Goal: Book appointment/travel/reservation

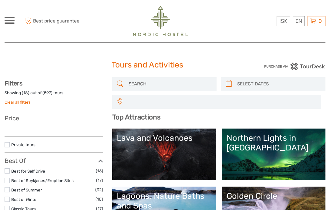
select select
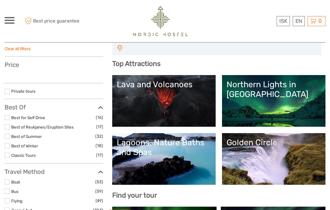
scroll to position [54, 0]
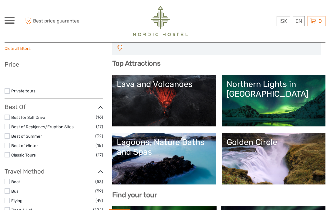
select select
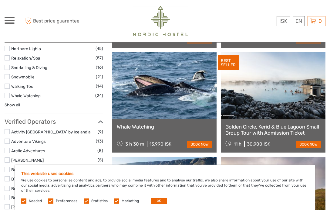
scroll to position [631, 0]
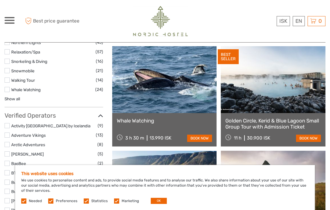
click at [298, 138] on link "book now" at bounding box center [308, 137] width 25 height 7
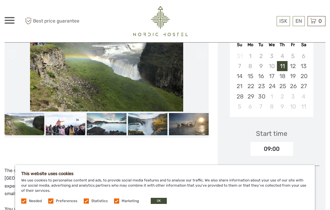
scroll to position [142, 0]
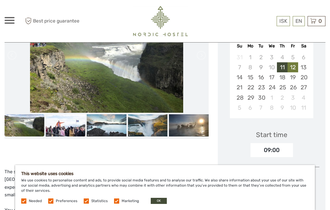
click at [295, 67] on div "12" at bounding box center [293, 67] width 11 height 10
click at [305, 67] on div "13" at bounding box center [303, 67] width 11 height 10
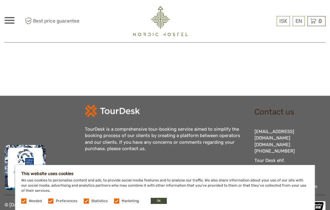
scroll to position [865, 0]
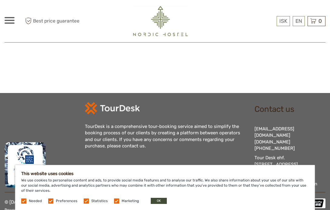
click at [117, 198] on label at bounding box center [116, 200] width 5 height 5
click at [0, 0] on input "checkbox" at bounding box center [0, 0] width 0 height 0
click at [87, 198] on label at bounding box center [86, 200] width 5 height 5
click at [0, 0] on input "checkbox" at bounding box center [0, 0] width 0 height 0
click at [53, 198] on label at bounding box center [50, 200] width 5 height 5
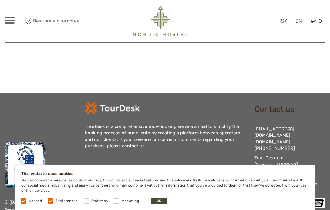
click at [0, 0] on input "checkbox" at bounding box center [0, 0] width 0 height 0
click at [154, 202] on button "OK" at bounding box center [159, 200] width 16 height 6
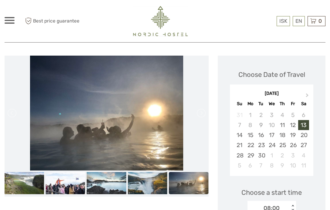
scroll to position [82, 0]
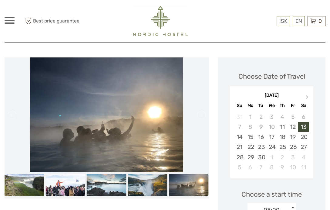
click at [57, 180] on img at bounding box center [65, 184] width 40 height 22
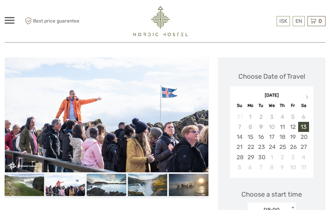
click at [99, 185] on img at bounding box center [107, 184] width 40 height 22
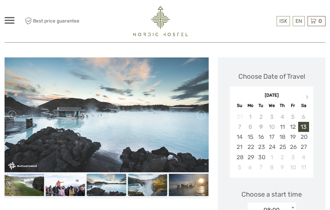
click at [138, 185] on img at bounding box center [148, 184] width 40 height 22
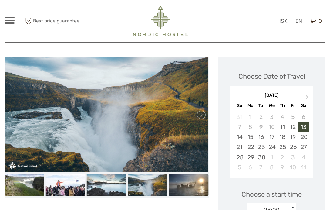
click at [185, 184] on img at bounding box center [189, 184] width 40 height 22
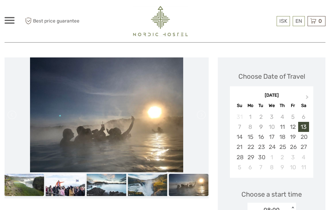
click at [32, 183] on img at bounding box center [24, 184] width 40 height 22
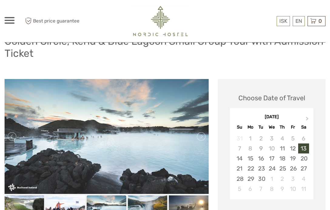
scroll to position [0, 0]
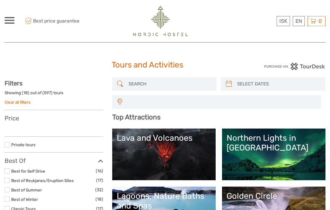
select select
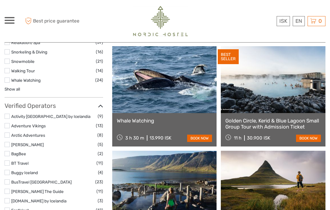
select select
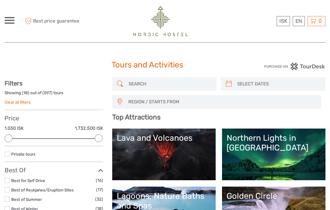
scroll to position [0, 0]
click at [182, 156] on link "Lava and Volcanoes" at bounding box center [164, 154] width 94 height 42
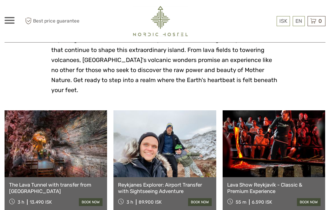
scroll to position [187, 0]
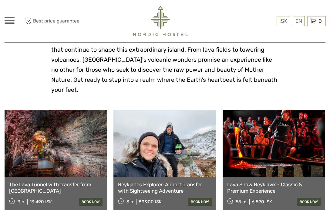
click at [260, 181] on link "Lava Show Reykjavík - Classic & Premium Experience" at bounding box center [273, 187] width 93 height 12
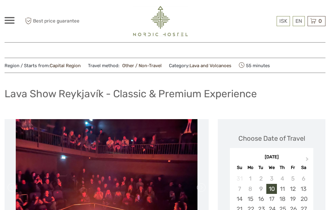
scroll to position [2, 0]
